Goal: Task Accomplishment & Management: Complete application form

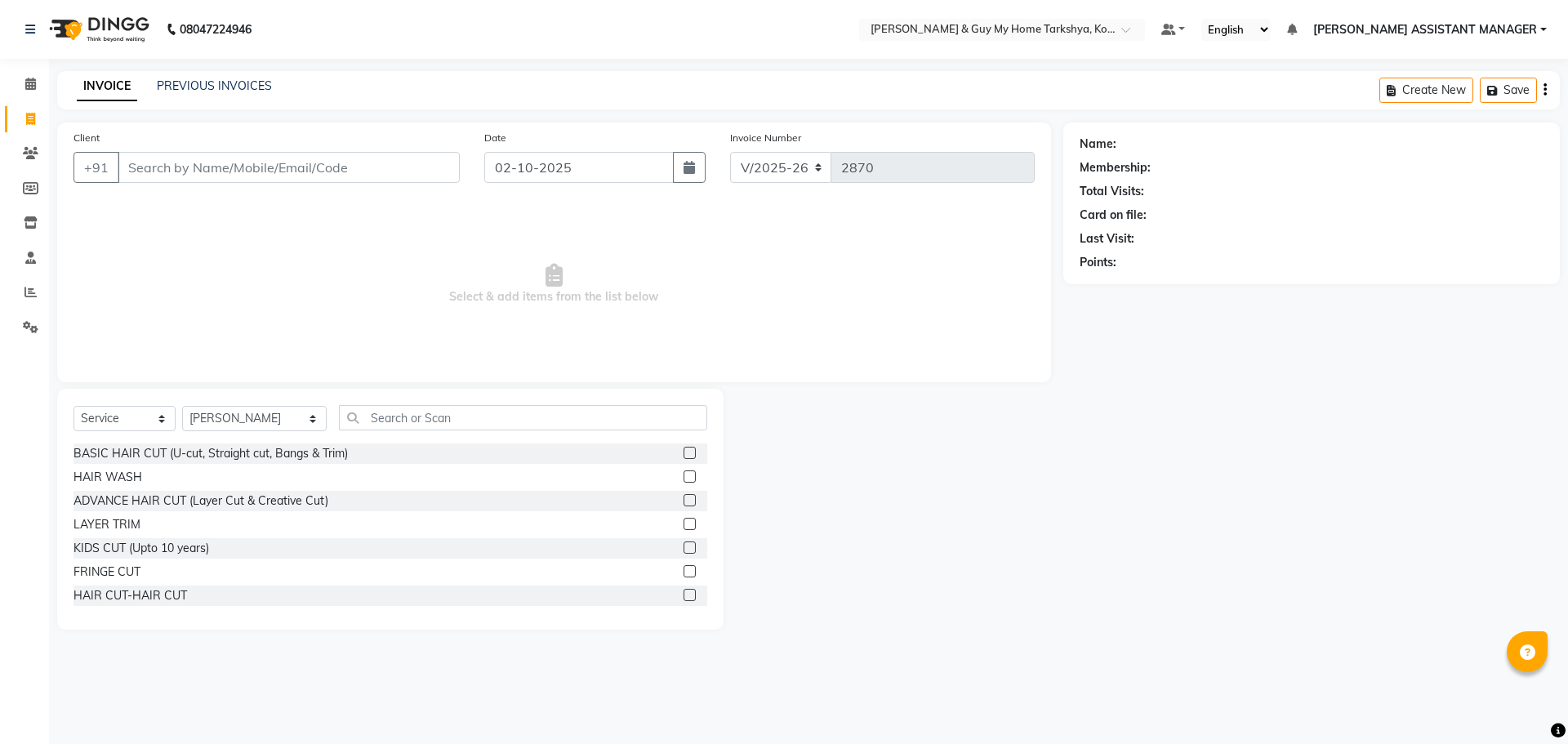
select select "7902"
select select "service"
select select "71872"
click at [268, 417] on select "Select Stylist ANKUR ANSHU ARCHANA ARSHAD ELVINA GANESH GLORY IRFAN JIYA KRISHN…" at bounding box center [254, 418] width 144 height 25
click at [182, 406] on select "Select Stylist ANKUR ANSHU ARCHANA ARSHAD ELVINA GANESH GLORY IRFAN JIYA KRISHN…" at bounding box center [254, 418] width 144 height 25
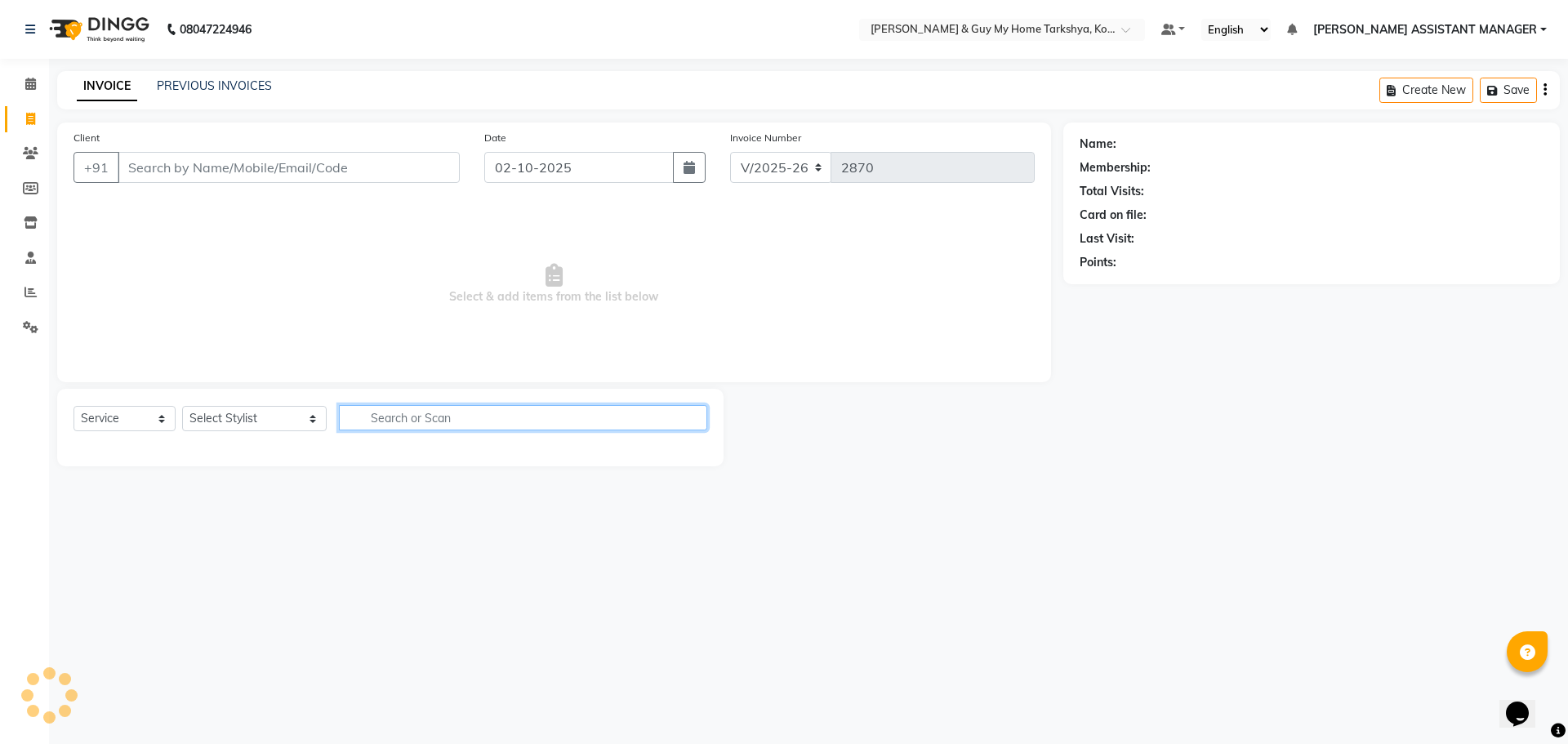
click at [446, 426] on input "text" at bounding box center [523, 417] width 369 height 25
click at [239, 425] on select "Select Stylist ANKUR ANSHU ARCHANA ARSHAD ELVINA GANESH GLORY IRFAN JIYA KRISHN…" at bounding box center [254, 418] width 144 height 25
click at [420, 471] on main "INVOICE PREVIOUS INVOICES Create New Save Client +91 Date 02-10-2025 Invoice Nu…" at bounding box center [808, 281] width 1519 height 419
click at [398, 416] on input "text" at bounding box center [523, 417] width 369 height 25
click at [237, 424] on select "Select Stylist [PERSON_NAME] [PERSON_NAME] [PERSON_NAME] GLORY [PERSON_NAME] JI…" at bounding box center [254, 418] width 144 height 25
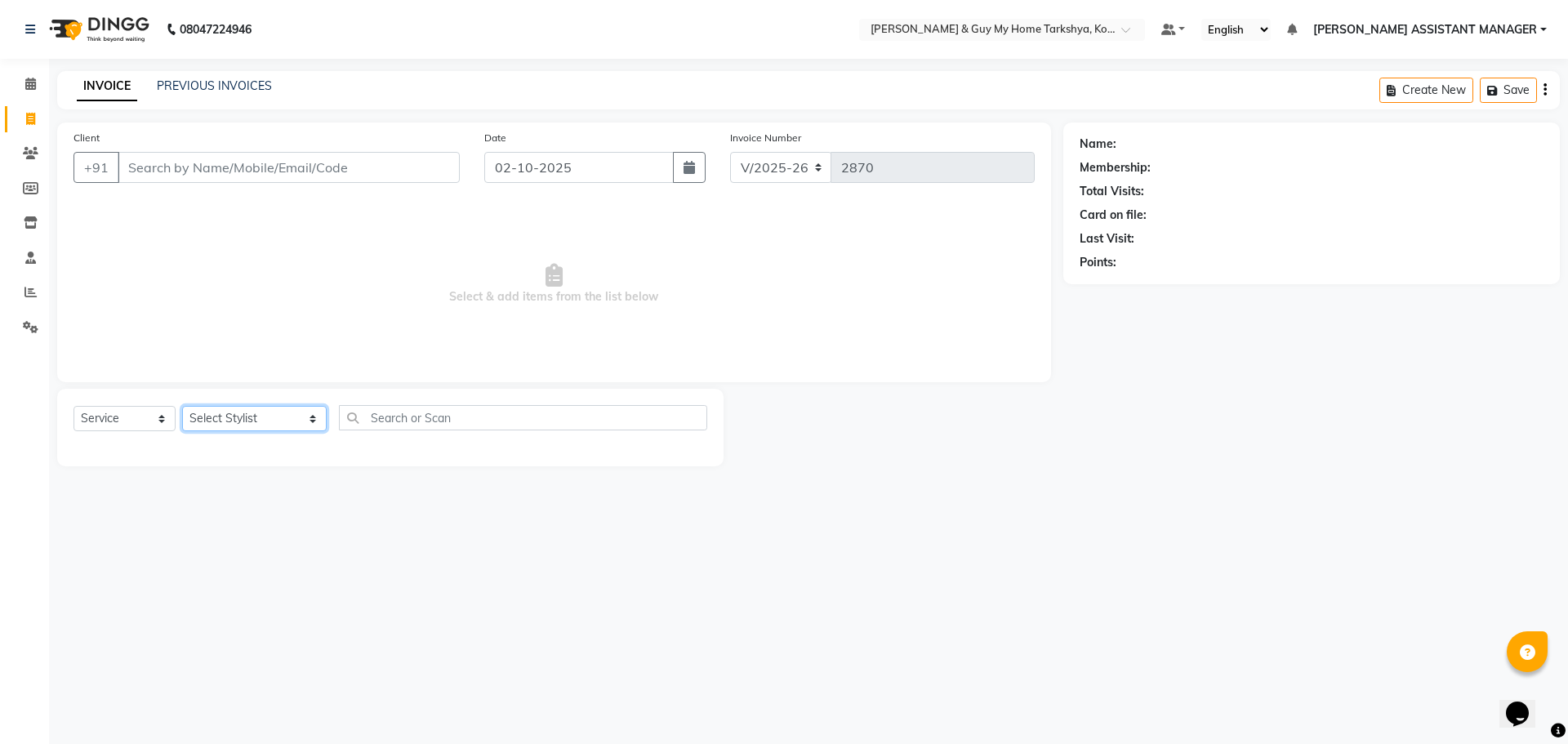
select select "78699"
click at [182, 406] on select "Select Stylist [PERSON_NAME] [PERSON_NAME] [PERSON_NAME] GLORY [PERSON_NAME] JI…" at bounding box center [254, 418] width 144 height 25
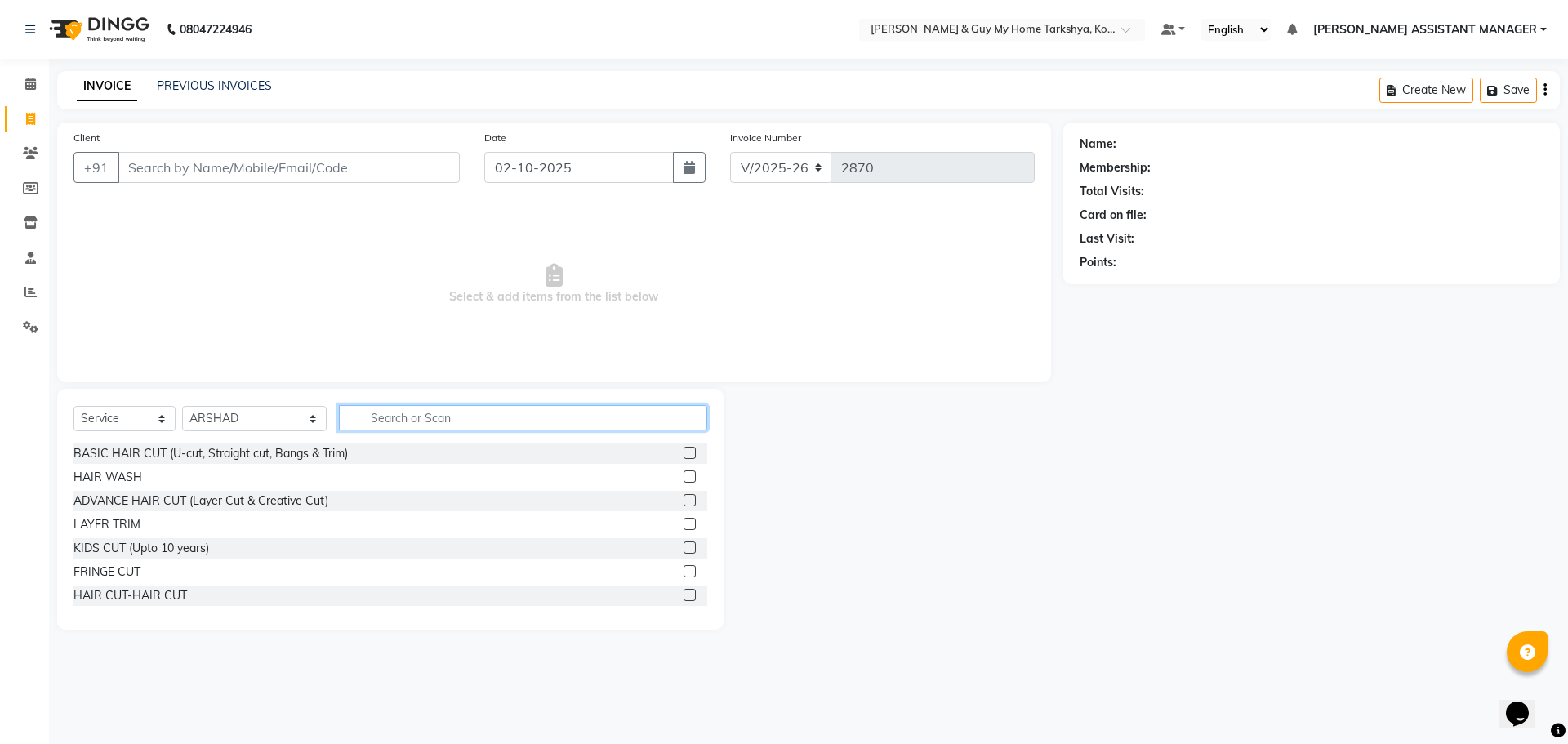
click at [436, 412] on input "text" at bounding box center [523, 417] width 369 height 25
click at [214, 170] on input "Client" at bounding box center [289, 168] width 342 height 31
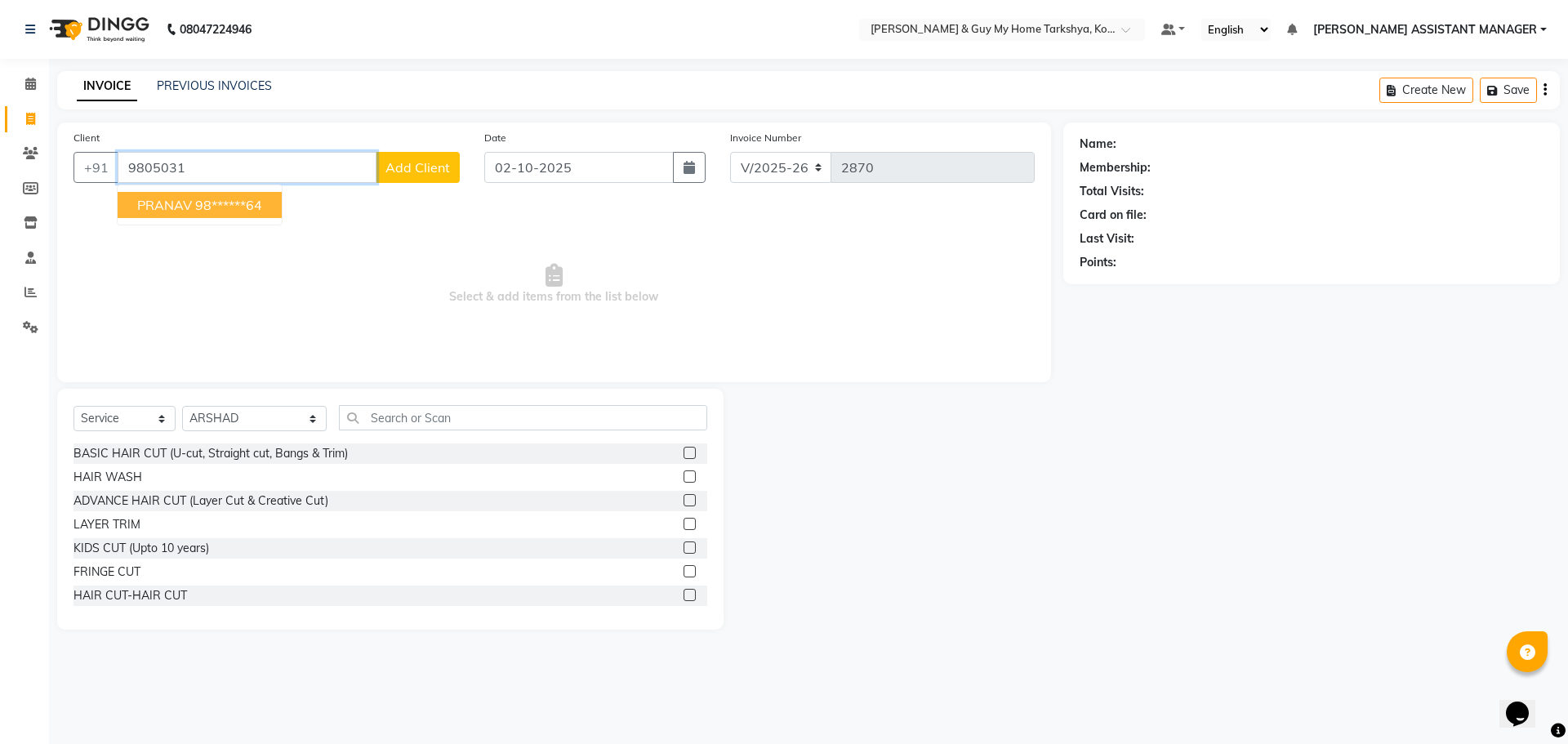
click at [202, 211] on ngb-highlight "98******64" at bounding box center [229, 204] width 67 height 16
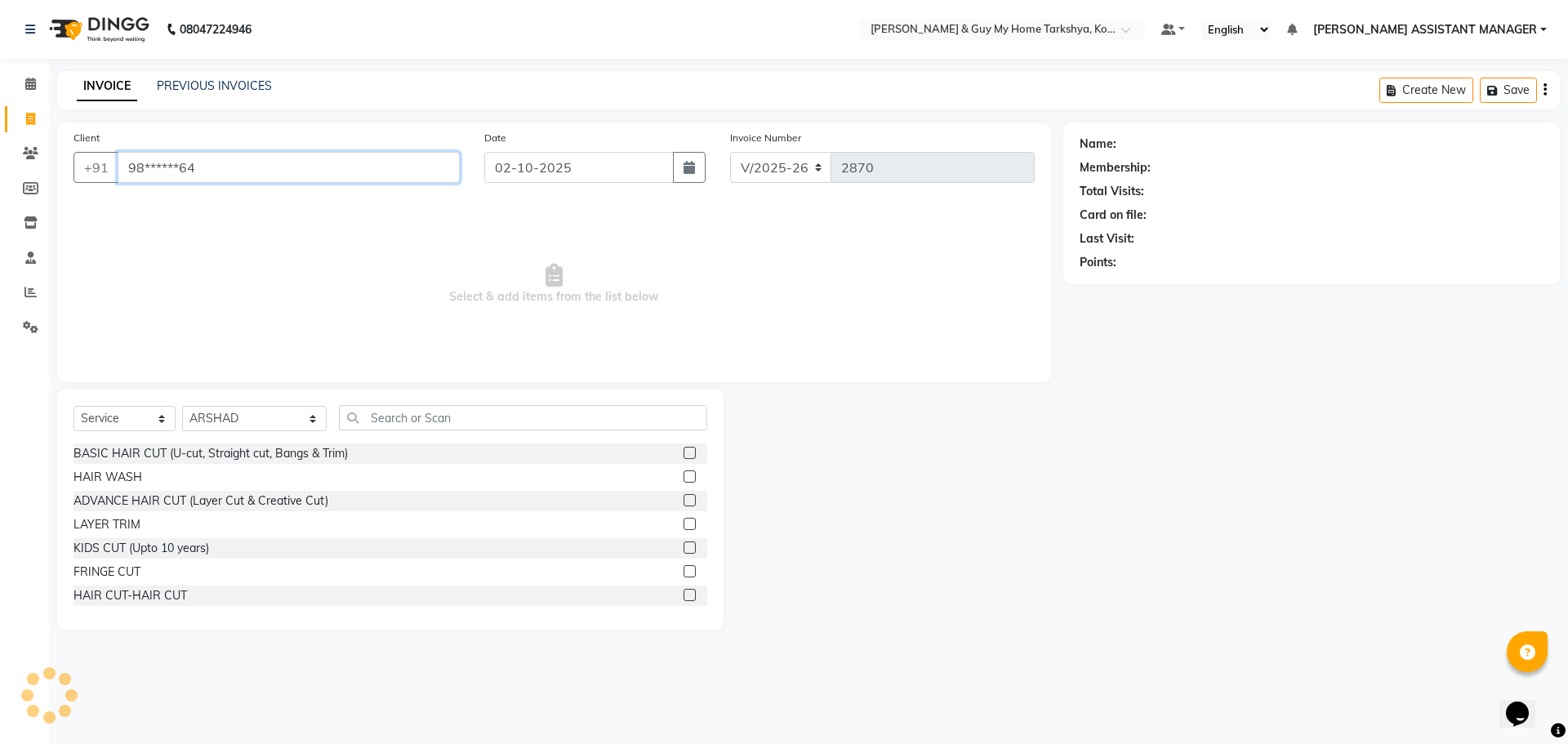
type input "98******64"
click at [433, 411] on input "text" at bounding box center [523, 417] width 369 height 25
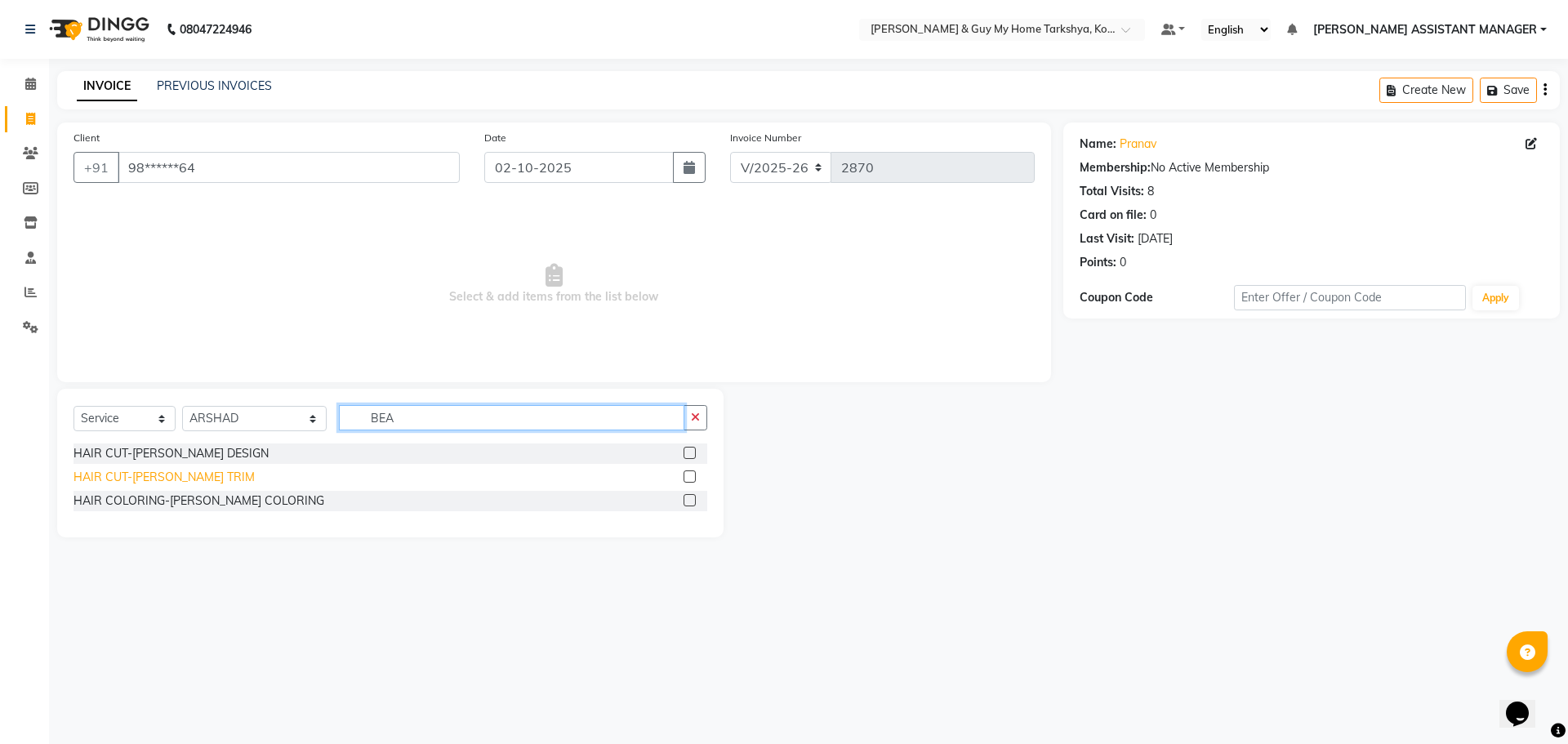
type input "BEA"
click at [168, 477] on div "HAIR CUT-BEARD TRIM" at bounding box center [164, 477] width 181 height 17
checkbox input "false"
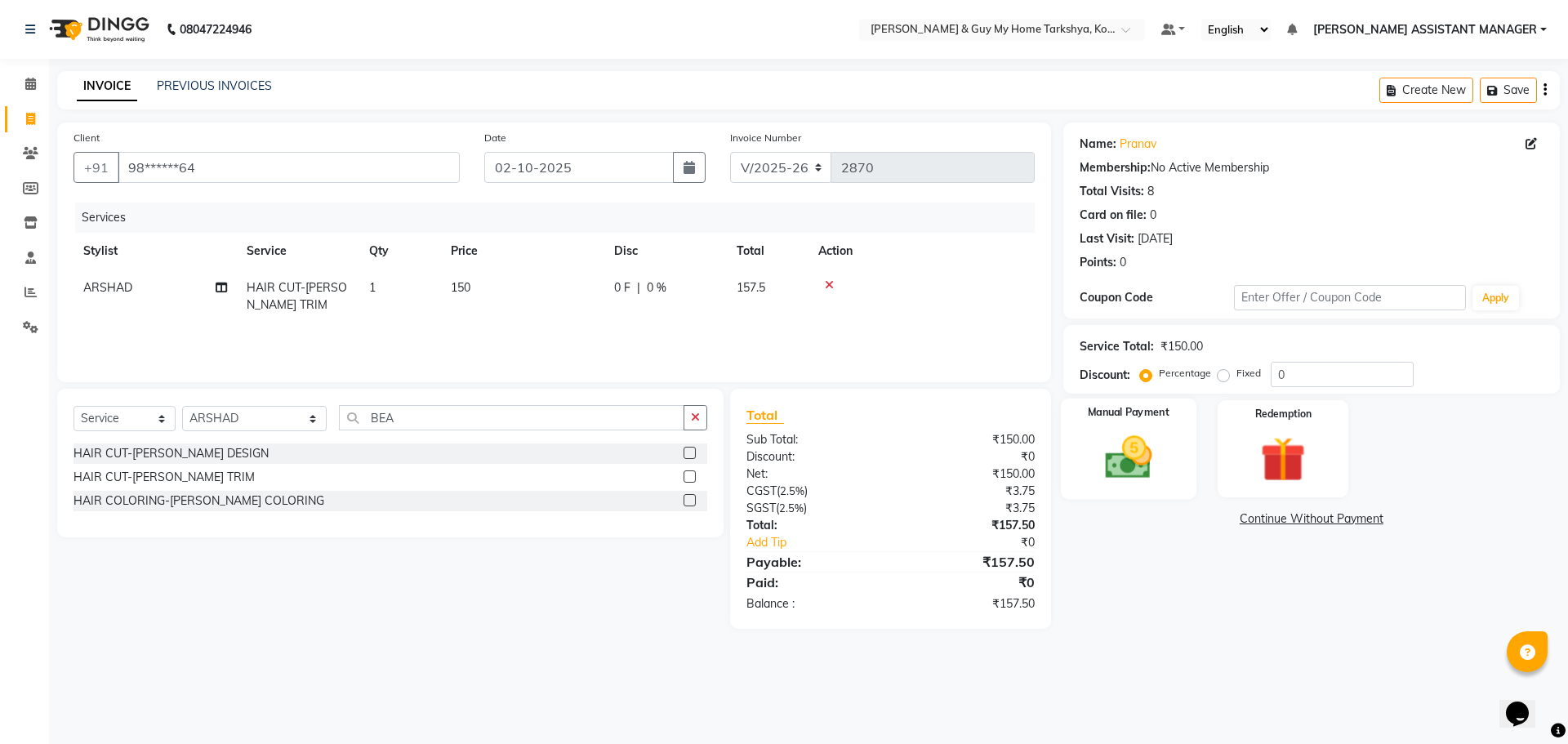
click at [1158, 470] on img at bounding box center [1128, 457] width 76 height 54
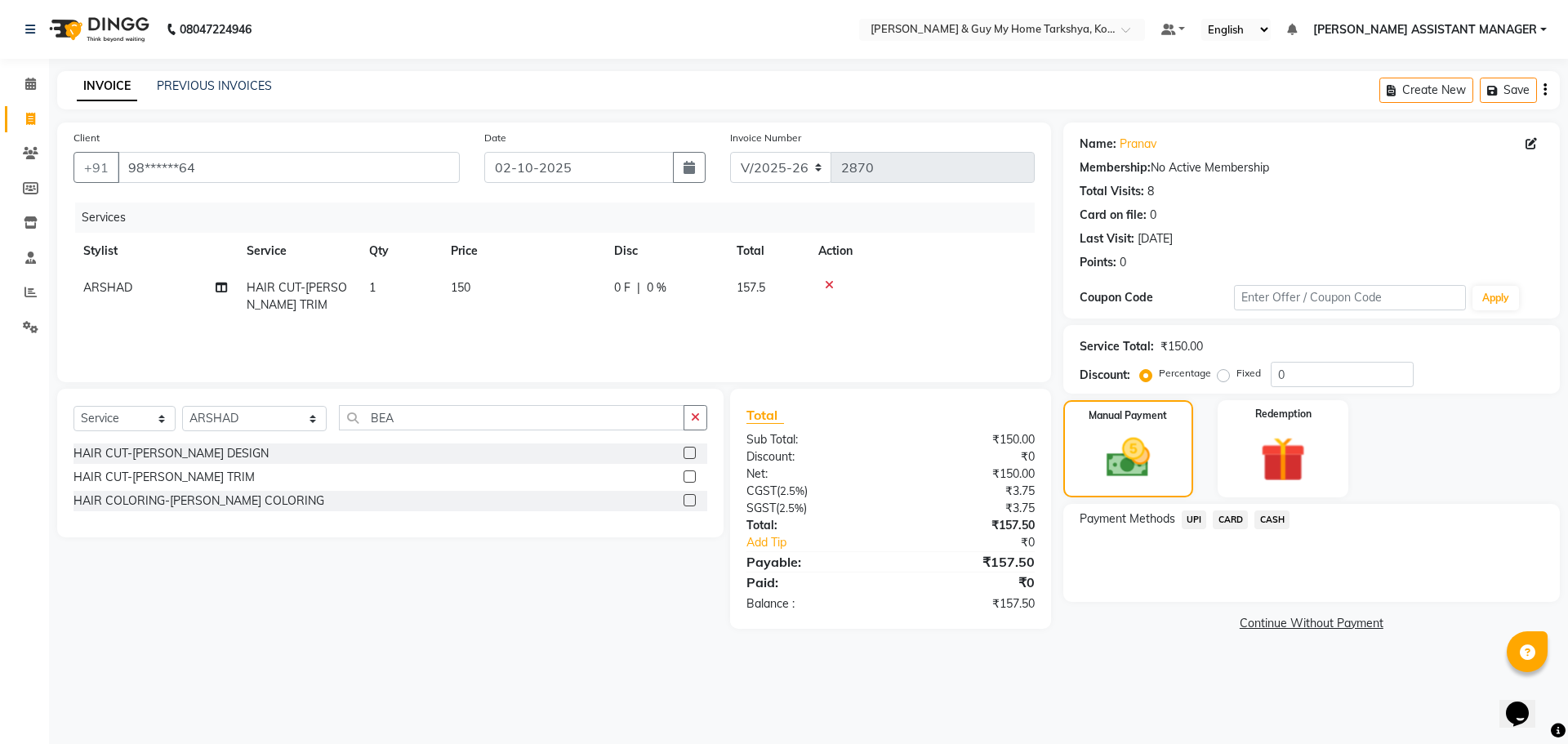
click at [1202, 515] on span "UPI" at bounding box center [1194, 520] width 25 height 19
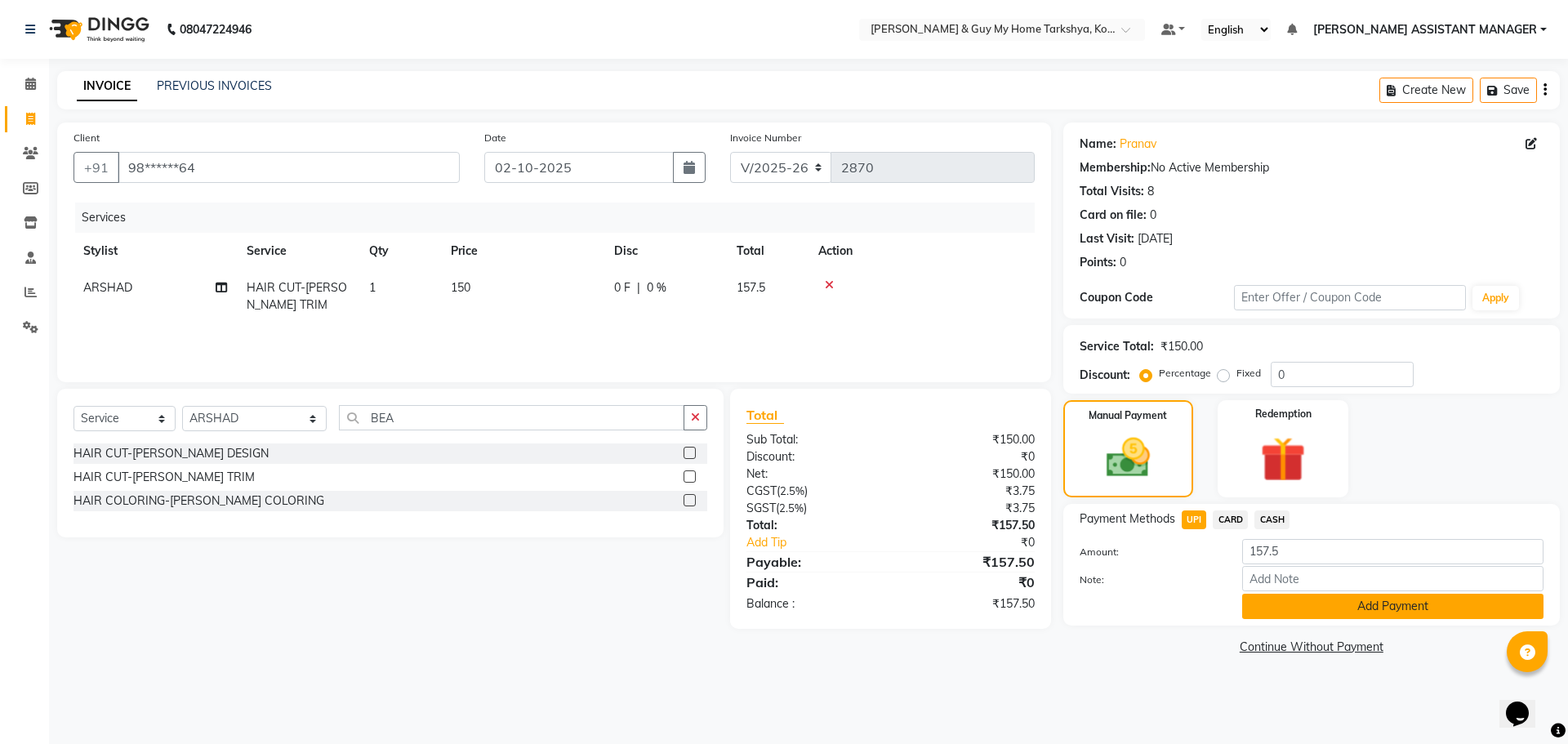
click at [1252, 609] on button "Add Payment" at bounding box center [1393, 606] width 302 height 25
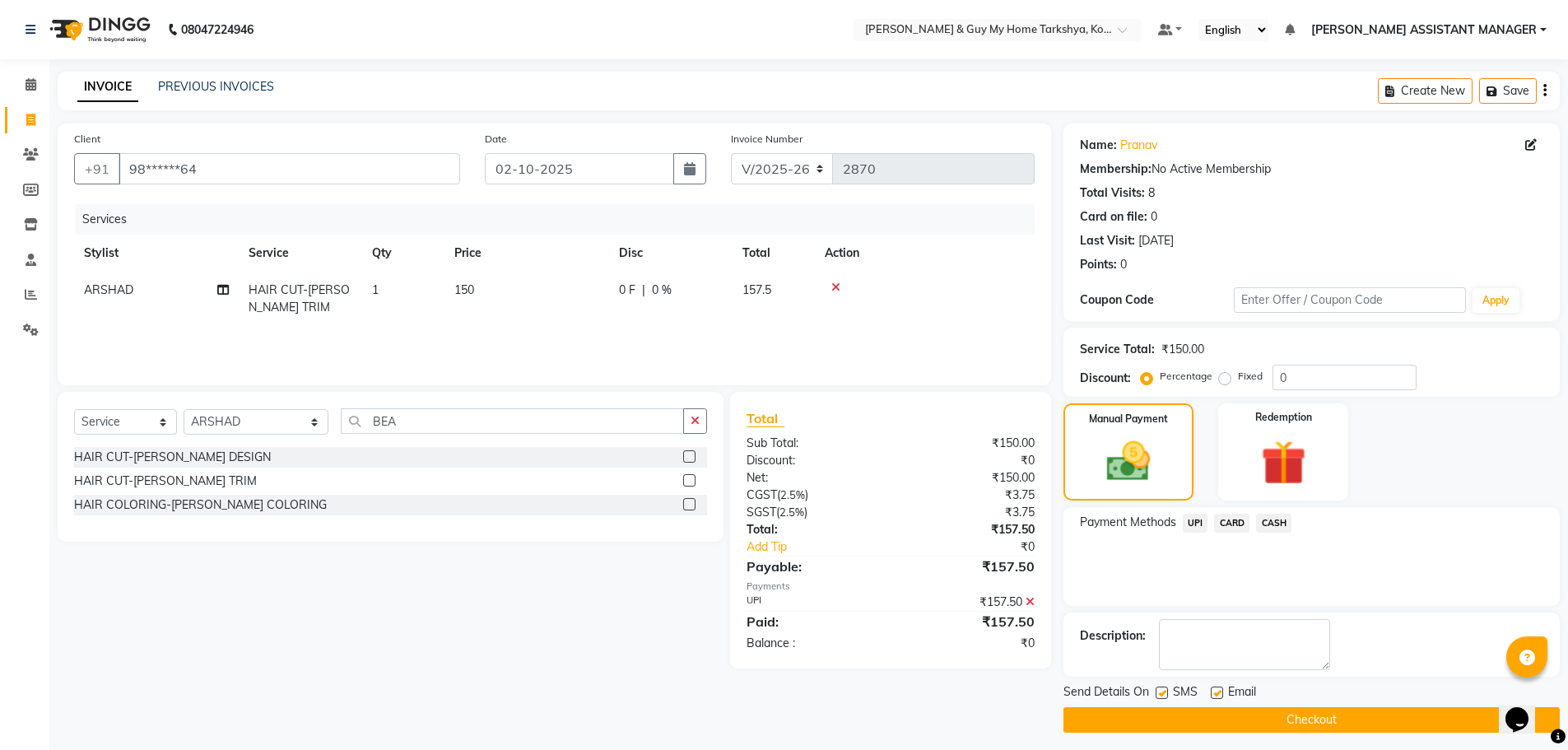
drag, startPoint x: 1246, startPoint y: 697, endPoint x: 1228, endPoint y: 705, distance: 19.7
click at [1244, 702] on span "Email" at bounding box center [1242, 694] width 28 height 21
click at [1232, 702] on span "Email" at bounding box center [1242, 694] width 28 height 21
click at [1225, 718] on button "Checkout" at bounding box center [1312, 719] width 496 height 25
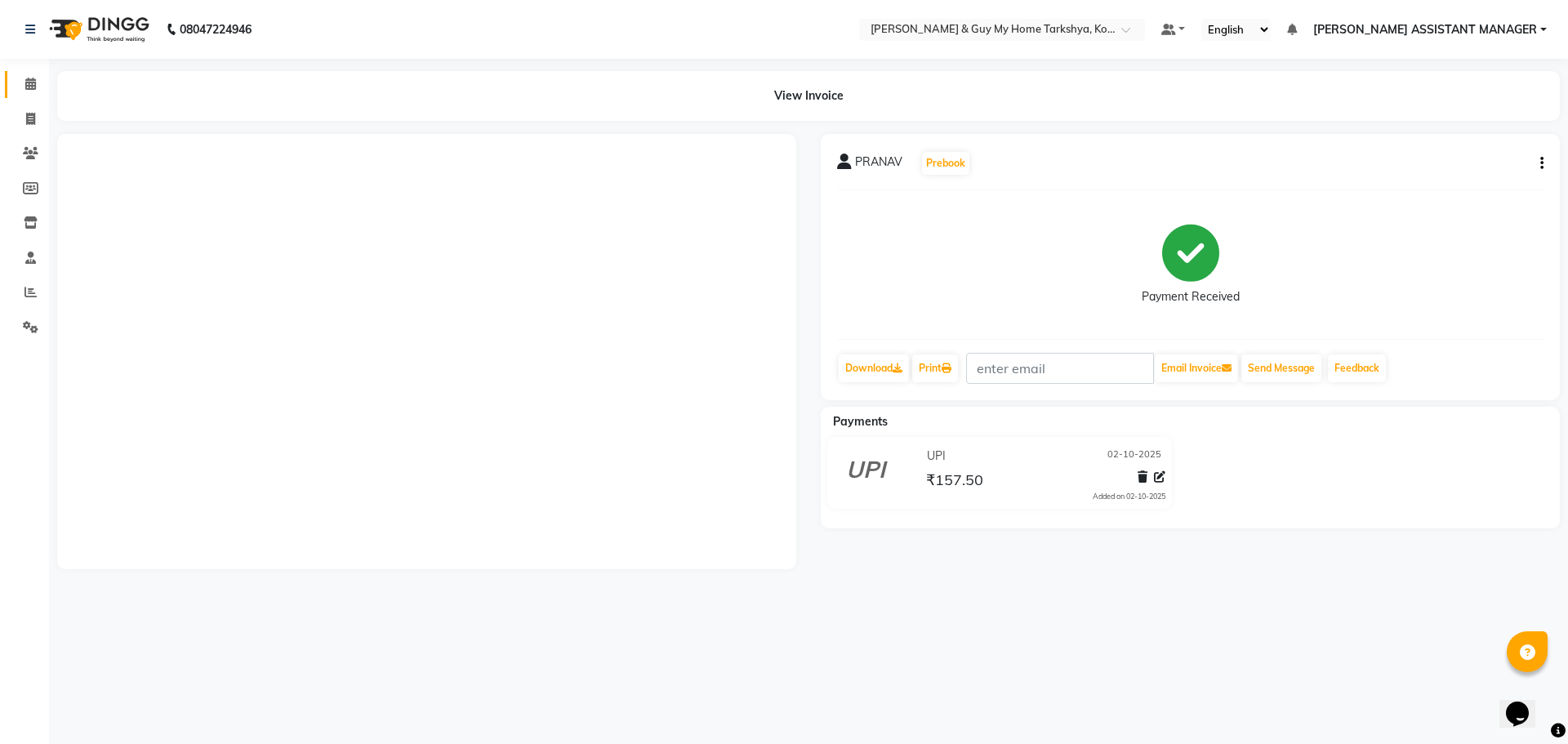
click at [28, 95] on link "Calendar" at bounding box center [25, 84] width 40 height 27
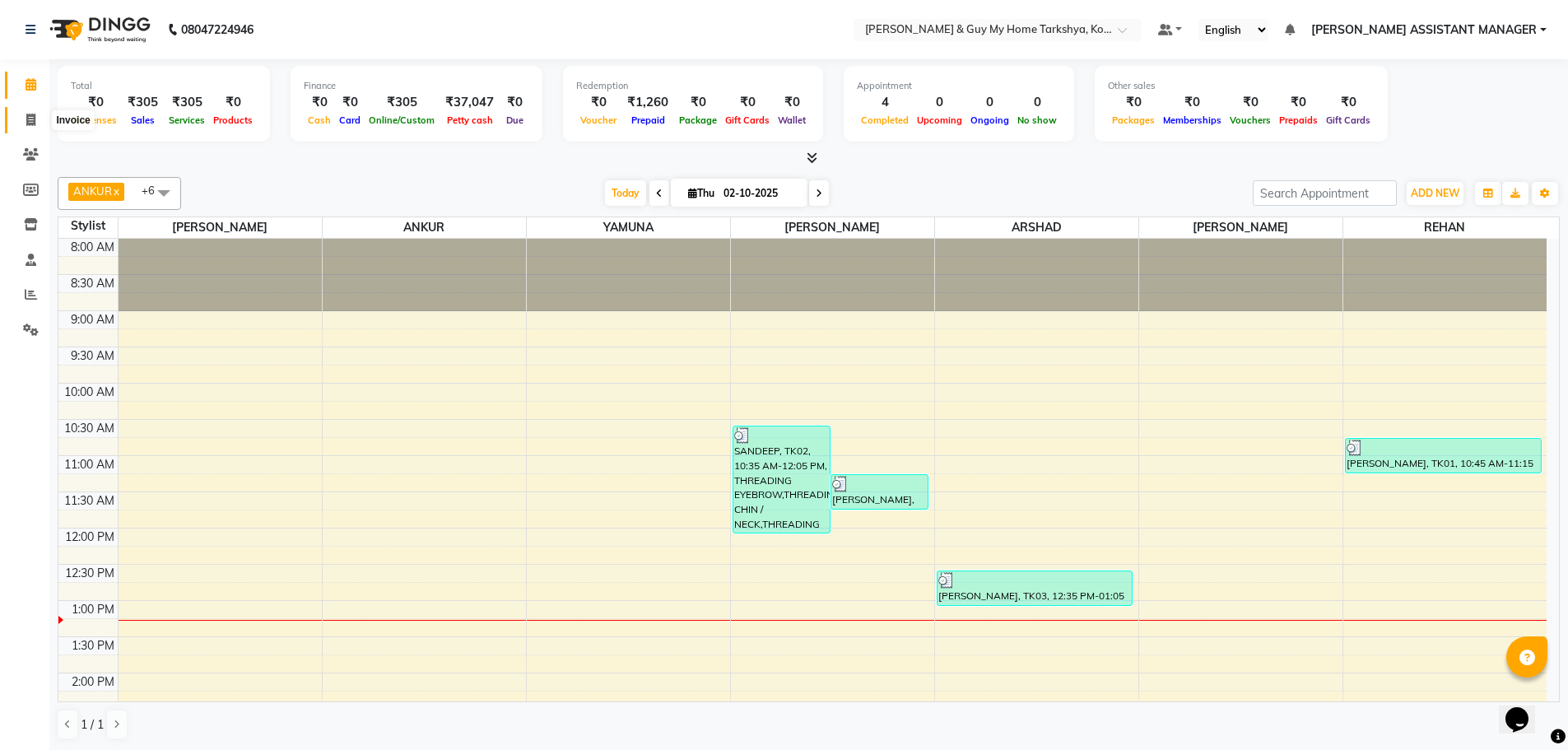
click at [35, 123] on icon at bounding box center [30, 120] width 9 height 12
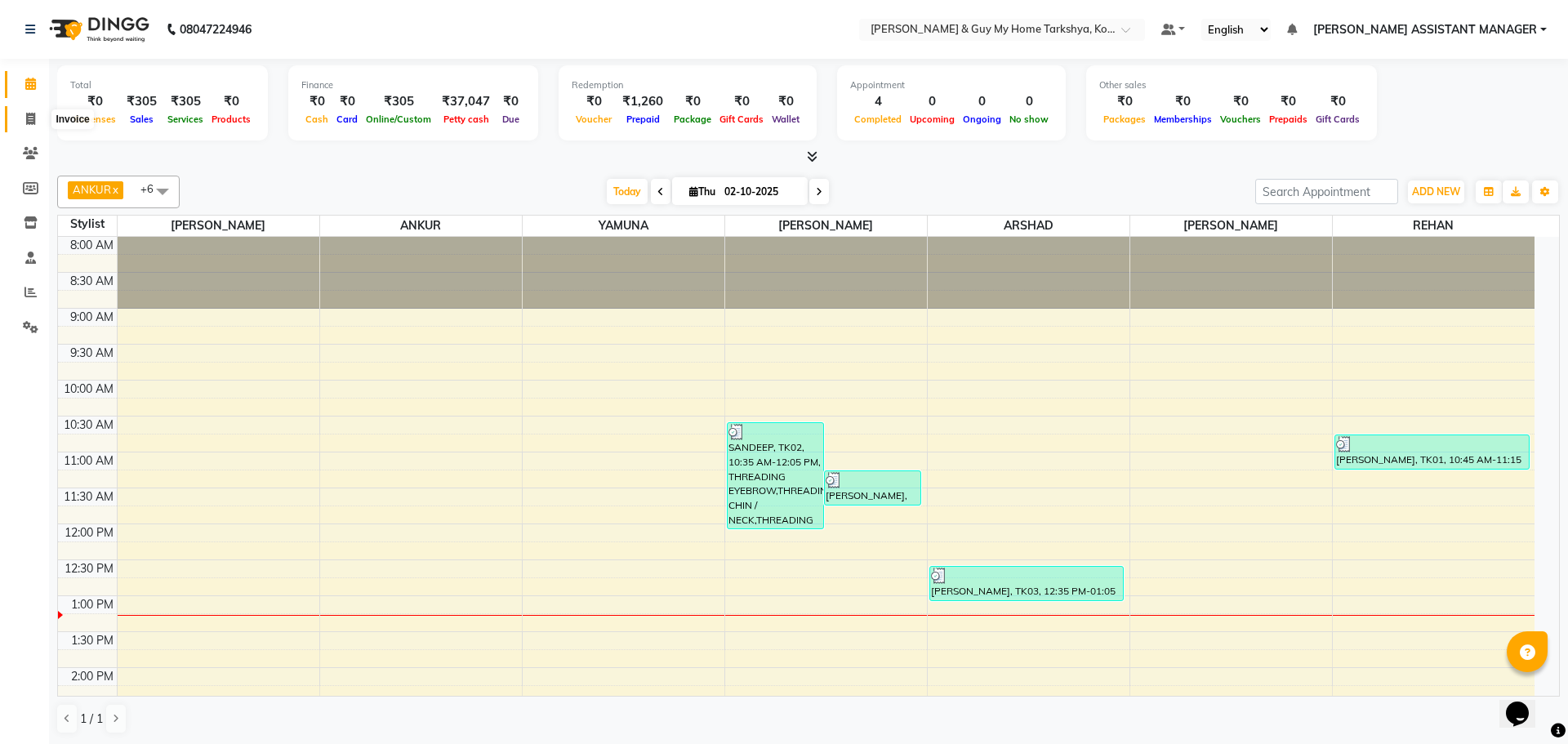
select select "service"
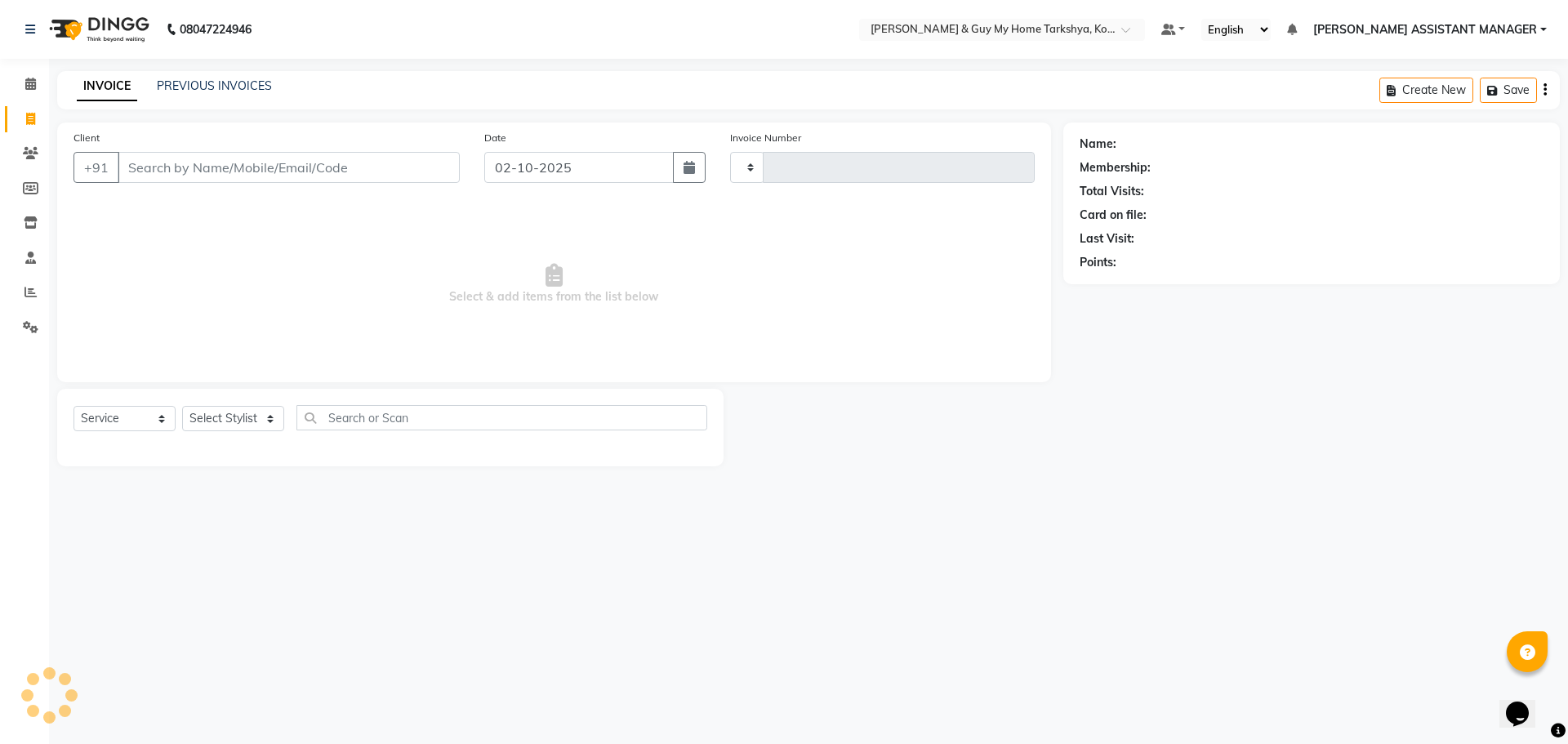
type input "2871"
select select "7902"
click at [237, 410] on select "Select Stylist [PERSON_NAME] [PERSON_NAME] [PERSON_NAME] GLORY [PERSON_NAME] JI…" at bounding box center [254, 418] width 144 height 25
select select "71891"
click at [182, 406] on select "Select Stylist [PERSON_NAME] [PERSON_NAME] [PERSON_NAME] GLORY [PERSON_NAME] JI…" at bounding box center [254, 418] width 144 height 25
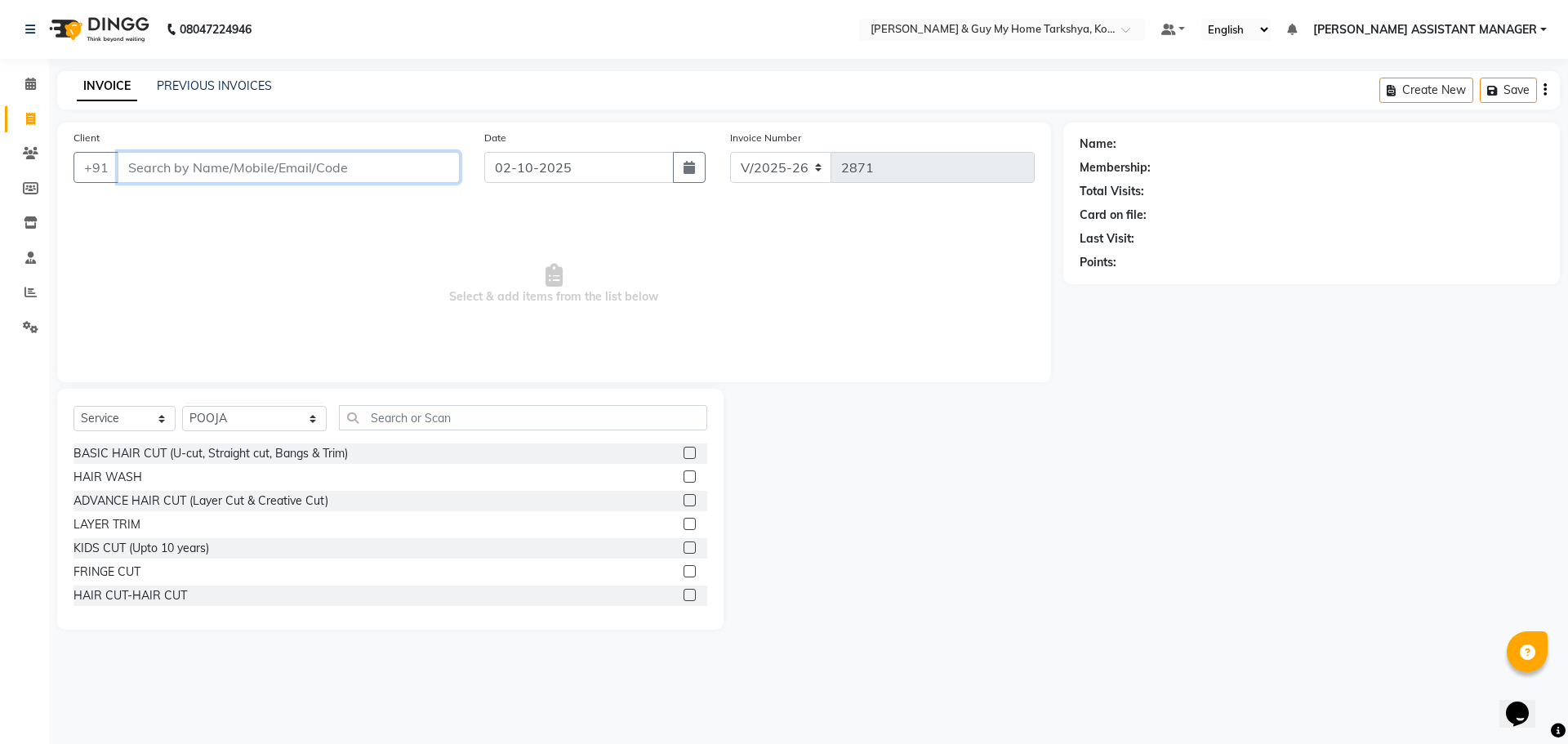
click at [186, 162] on input "Client" at bounding box center [289, 168] width 342 height 31
click at [199, 173] on input "Client" at bounding box center [289, 168] width 342 height 31
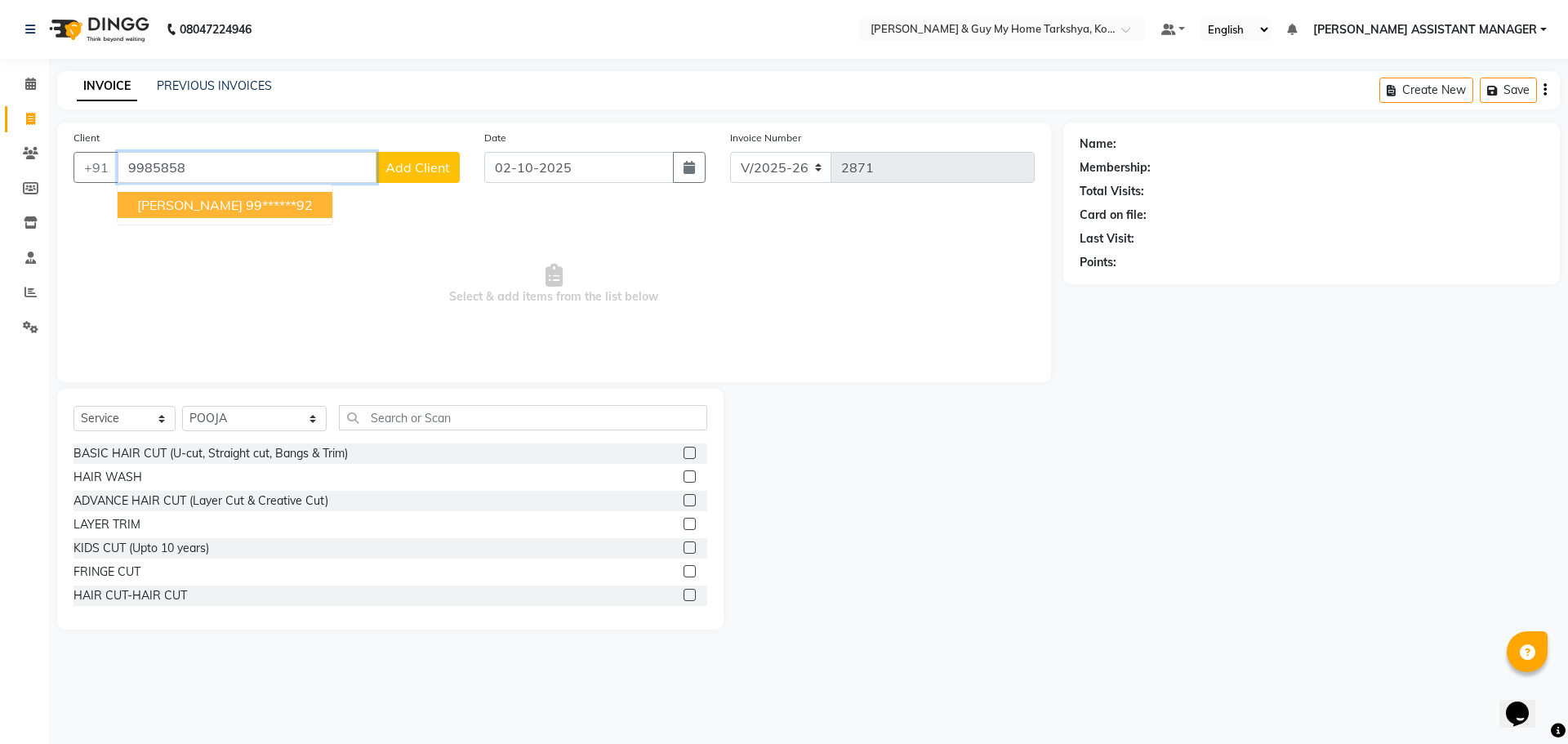
click at [246, 204] on ngb-highlight "99******92" at bounding box center [279, 204] width 67 height 16
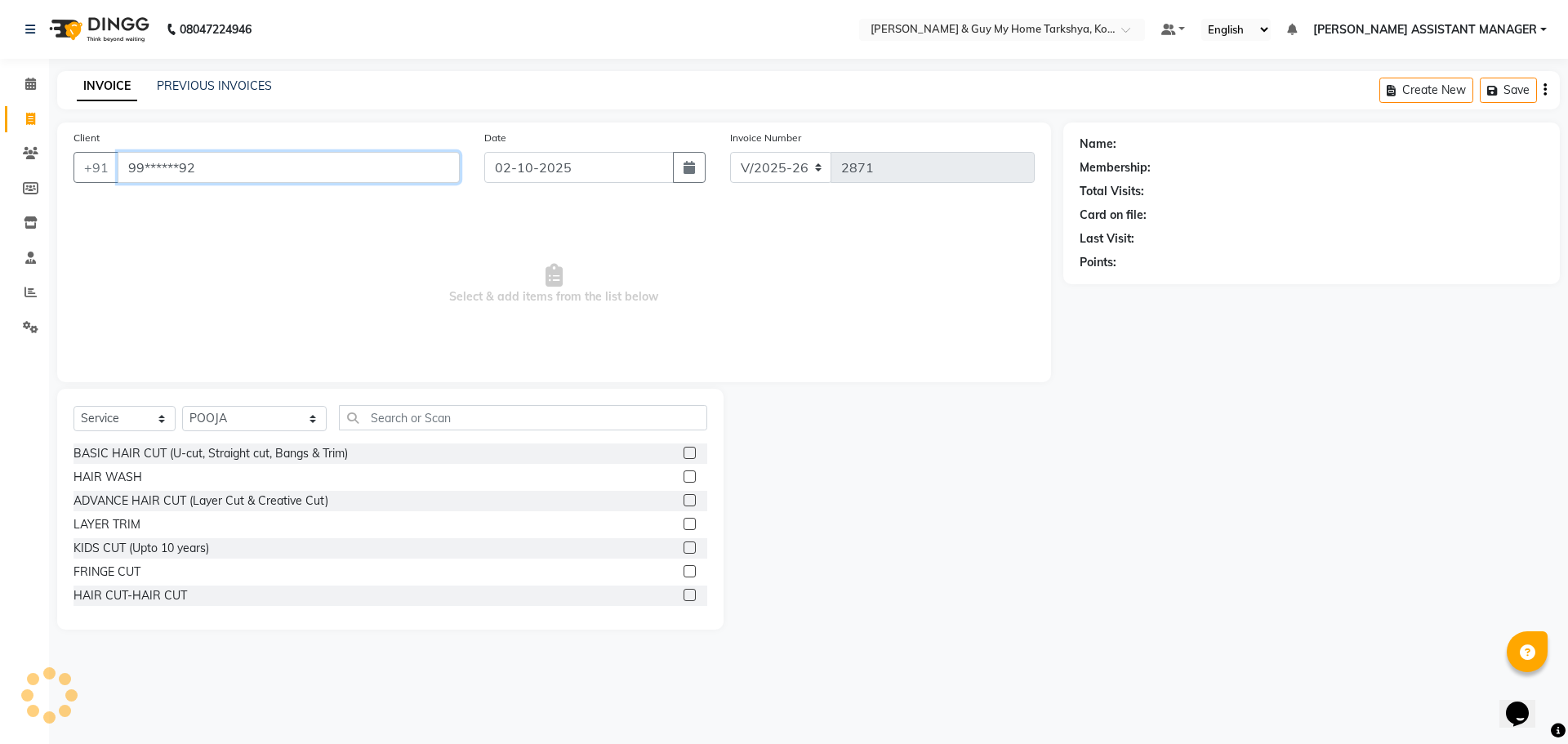
type input "99******92"
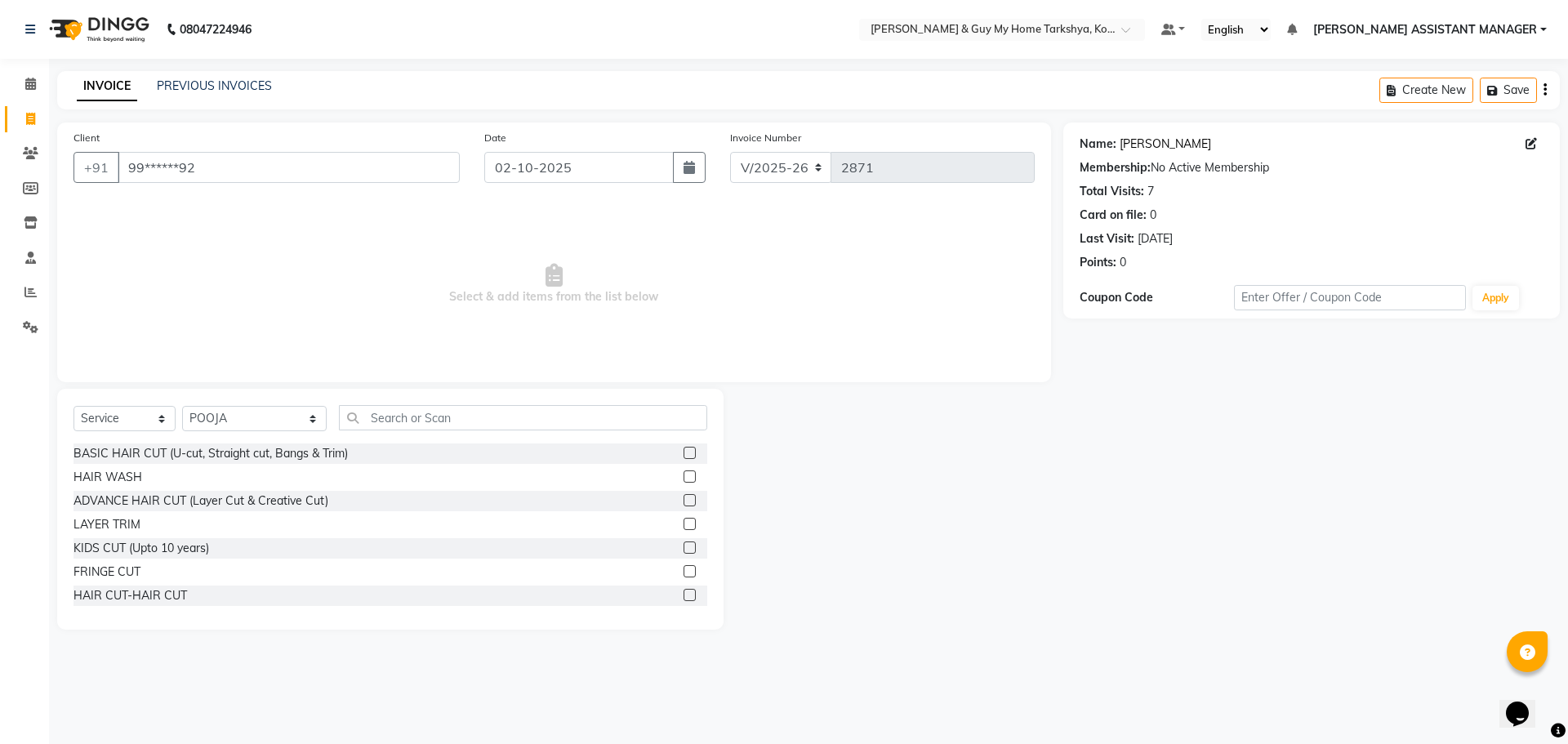
click at [1126, 141] on link "Sathish" at bounding box center [1166, 144] width 91 height 17
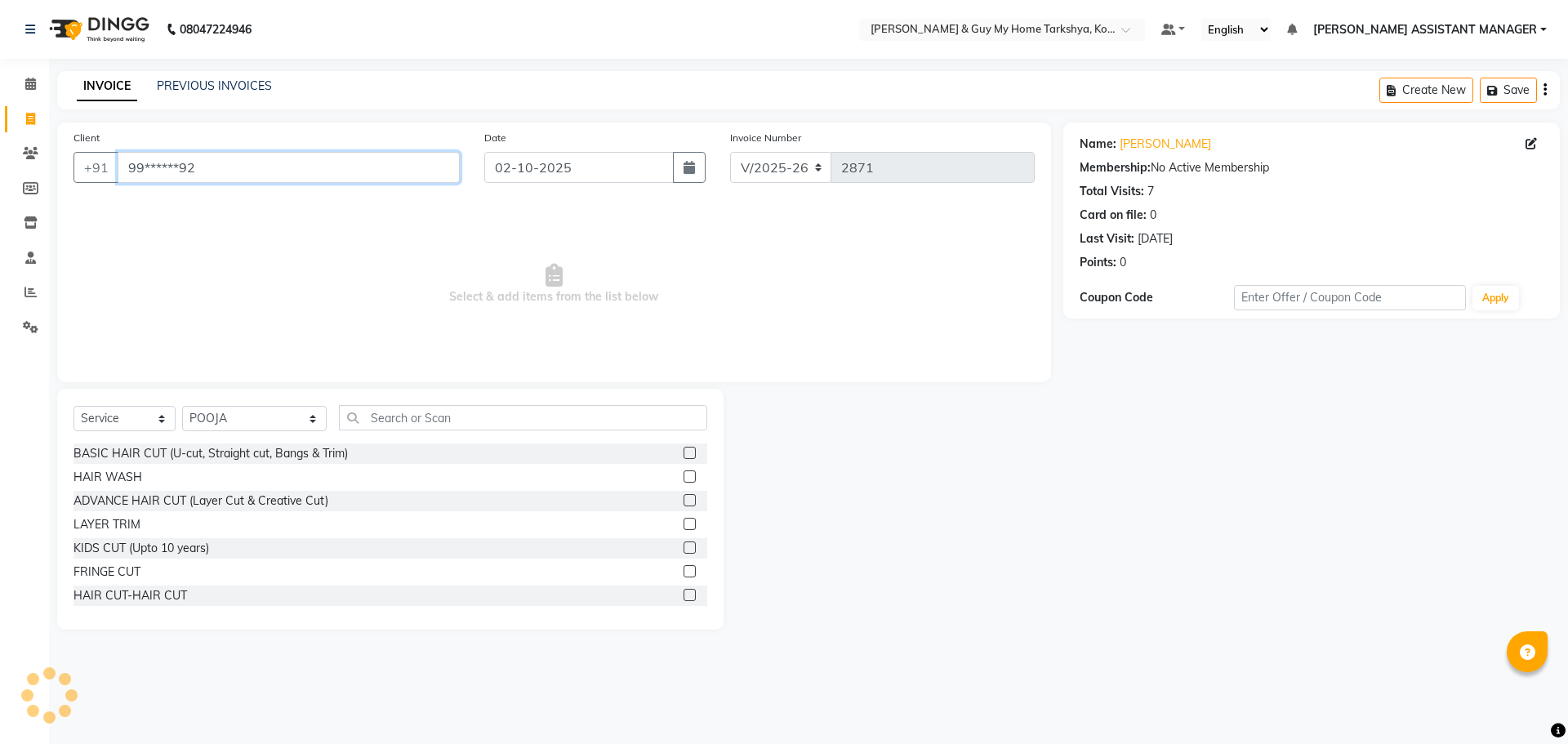
click at [279, 164] on input "99******92" at bounding box center [289, 168] width 342 height 31
click at [334, 269] on span "Select & add items from the list below" at bounding box center [554, 284] width 961 height 163
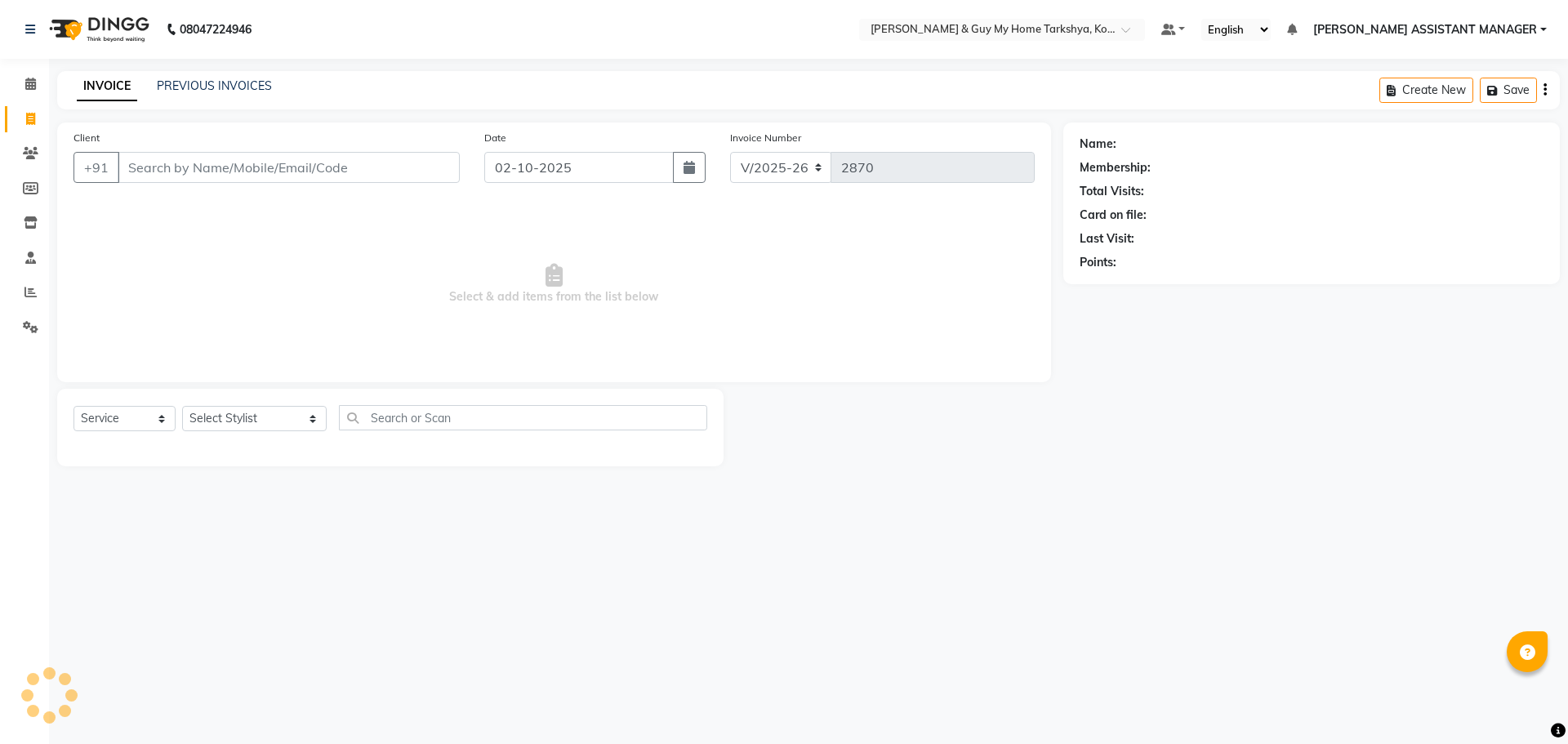
select select "7902"
select select "service"
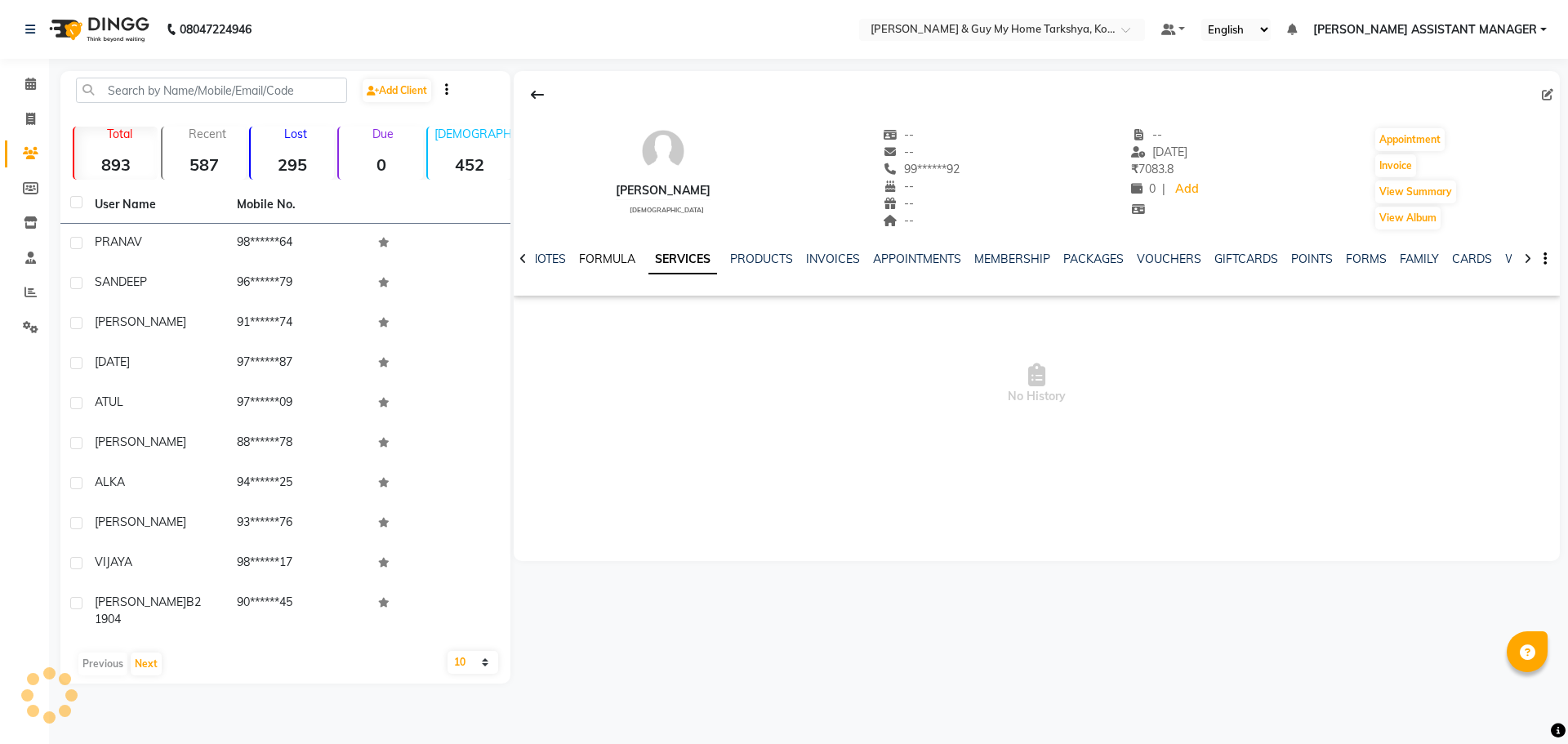
click at [622, 253] on link "FORMULA" at bounding box center [608, 259] width 57 height 15
click at [703, 253] on link "SERVICES" at bounding box center [702, 259] width 56 height 15
click at [773, 259] on link "PRODUCTS" at bounding box center [761, 259] width 63 height 15
click at [675, 254] on link "SERVICES" at bounding box center [663, 259] width 56 height 15
drag, startPoint x: 606, startPoint y: 245, endPoint x: 610, endPoint y: 253, distance: 8.9
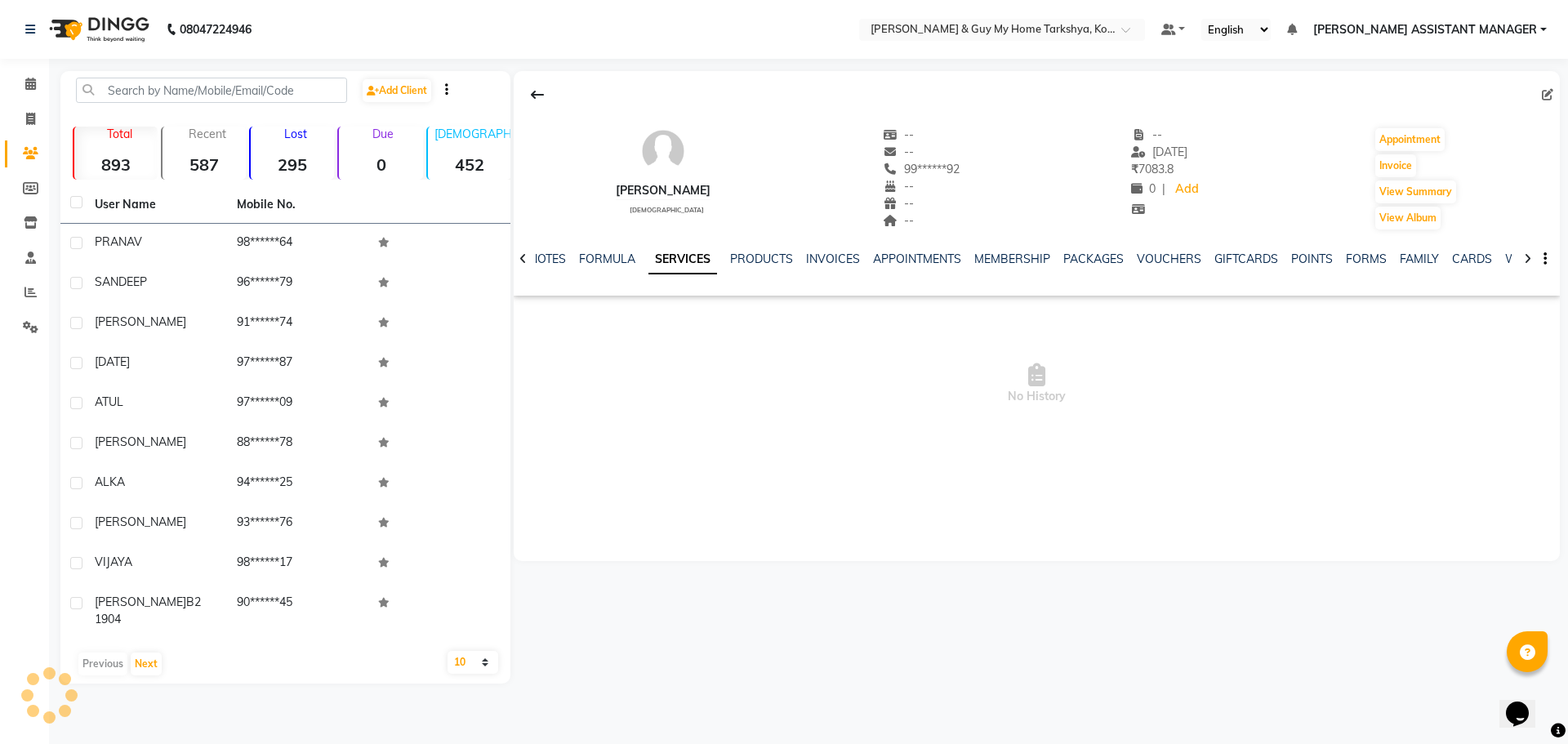
click at [606, 246] on div "NOTES FORMULA SERVICES PRODUCTS INVOICES APPOINTMENTS MEMBERSHIP PACKAGES VOUCH…" at bounding box center [1037, 259] width 1046 height 57
click at [611, 253] on link "FORMULA" at bounding box center [608, 259] width 57 height 15
click at [701, 253] on link "SERVICES" at bounding box center [702, 259] width 56 height 15
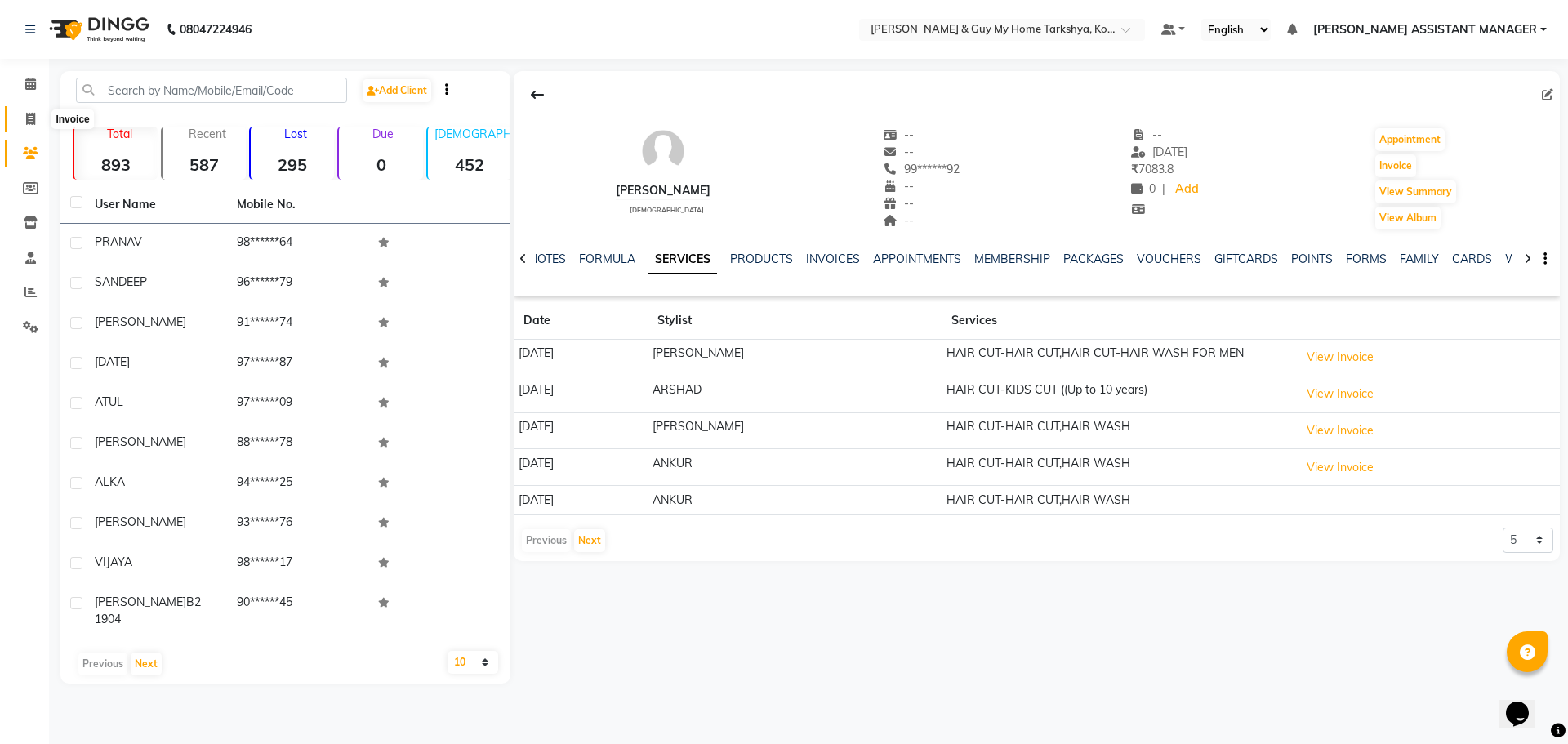
click at [28, 120] on icon at bounding box center [30, 119] width 9 height 12
select select "service"
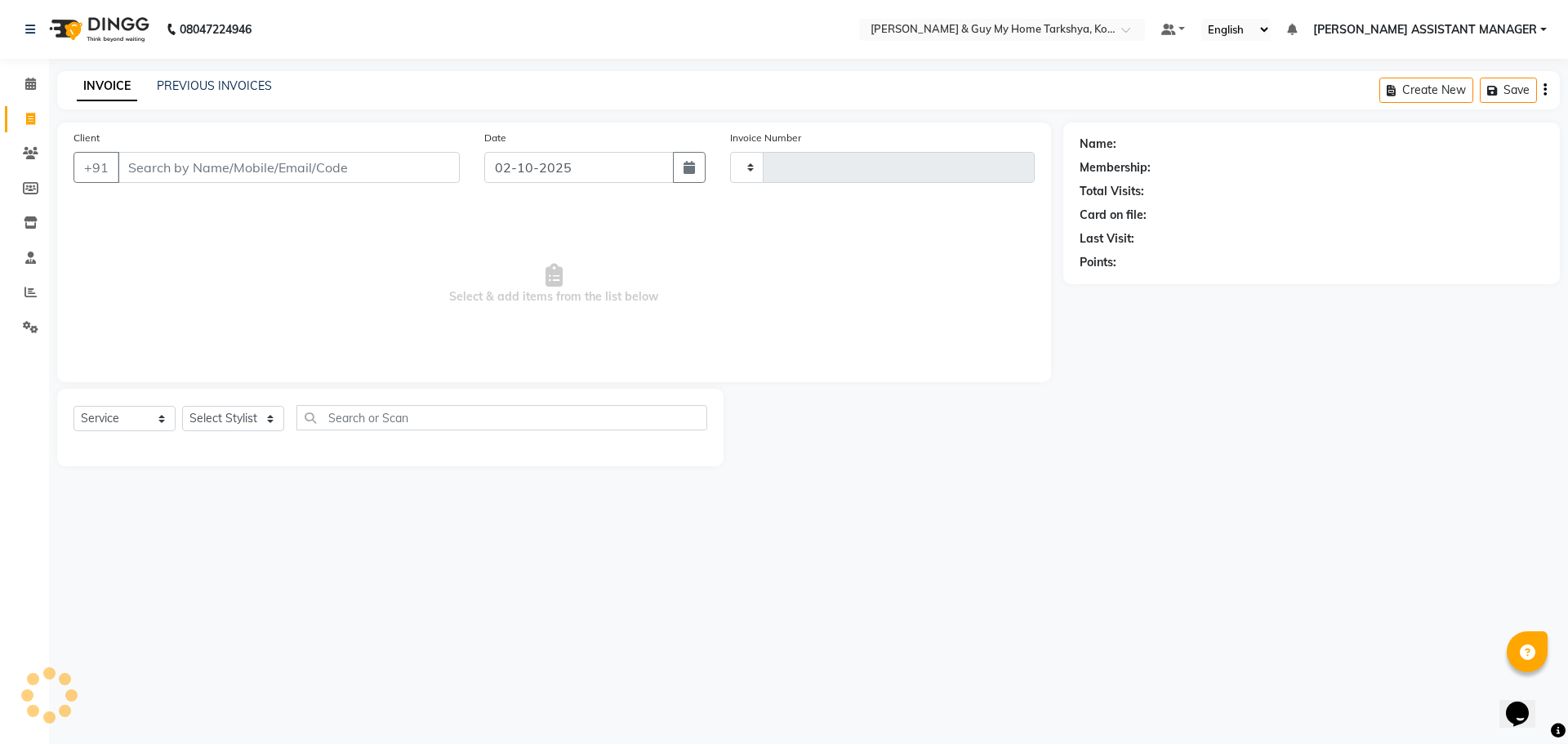
type input "2871"
select select "7902"
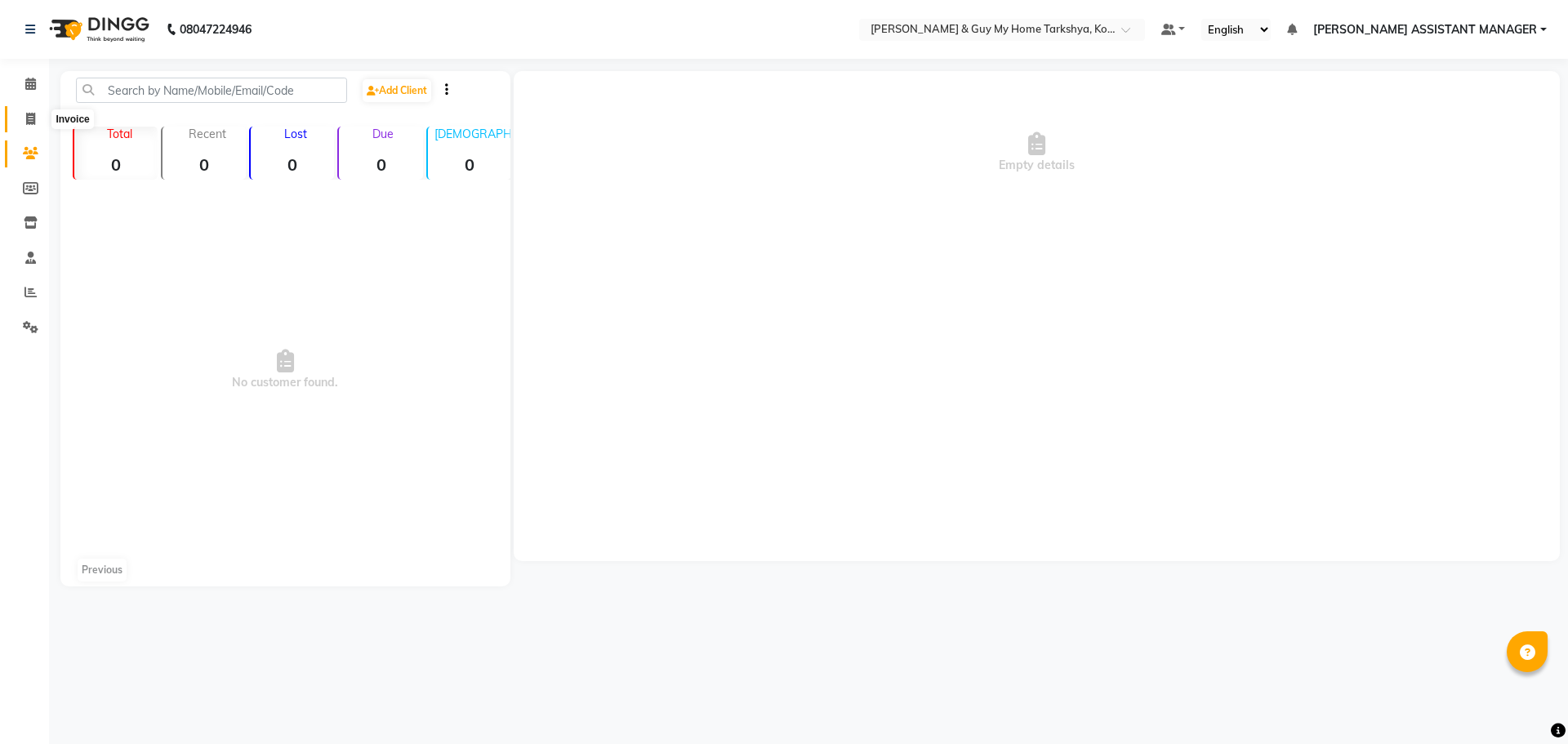
click at [30, 119] on icon at bounding box center [30, 119] width 9 height 12
select select "service"
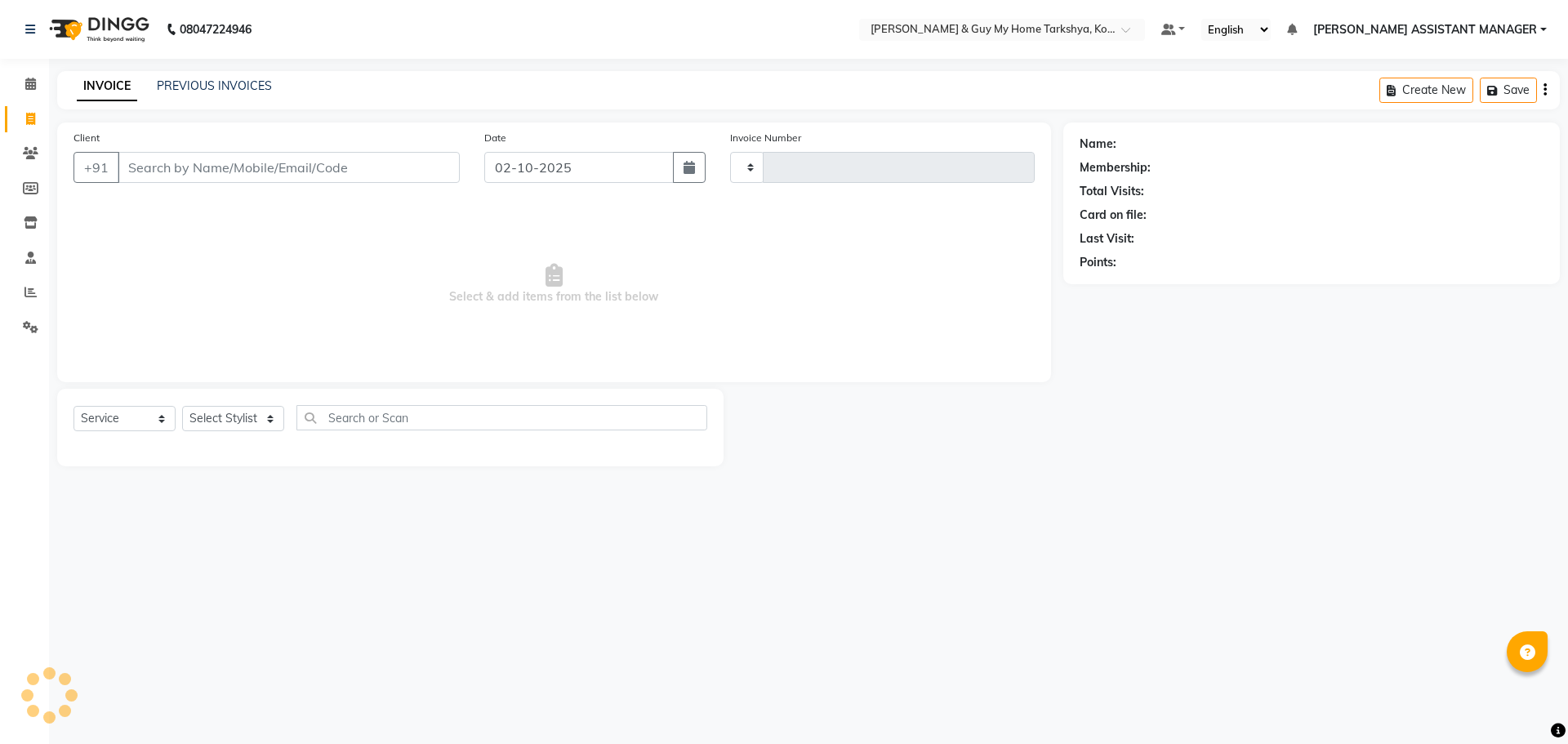
type input "2871"
select select "7902"
select select "service"
